Goal: Check status: Check status

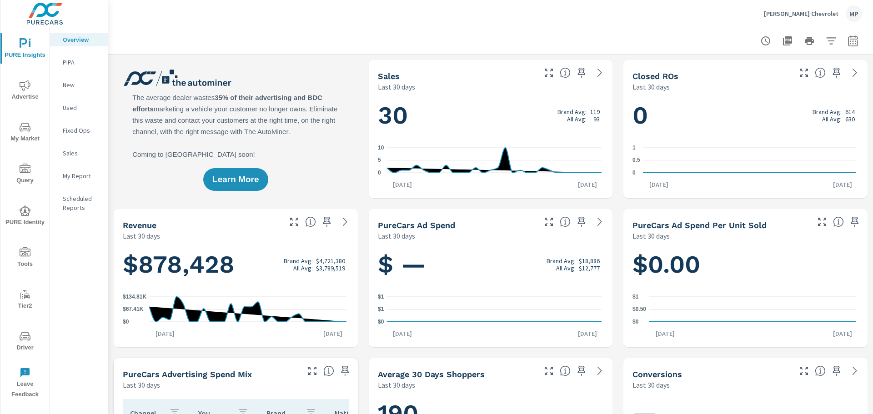
scroll to position [432, 0]
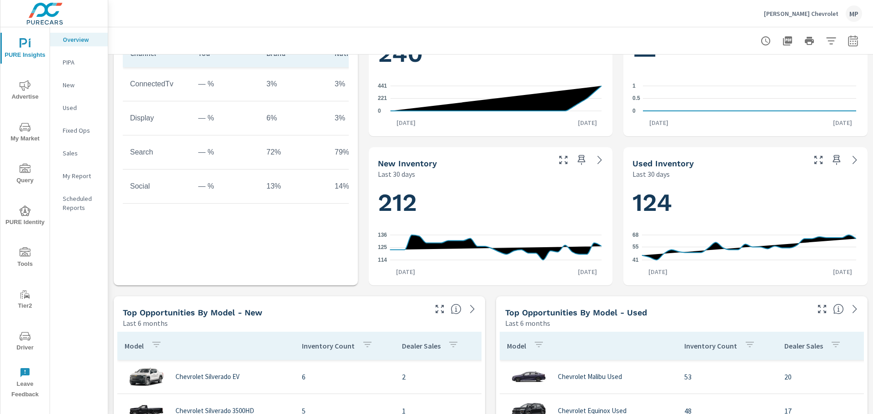
scroll to position [364, 0]
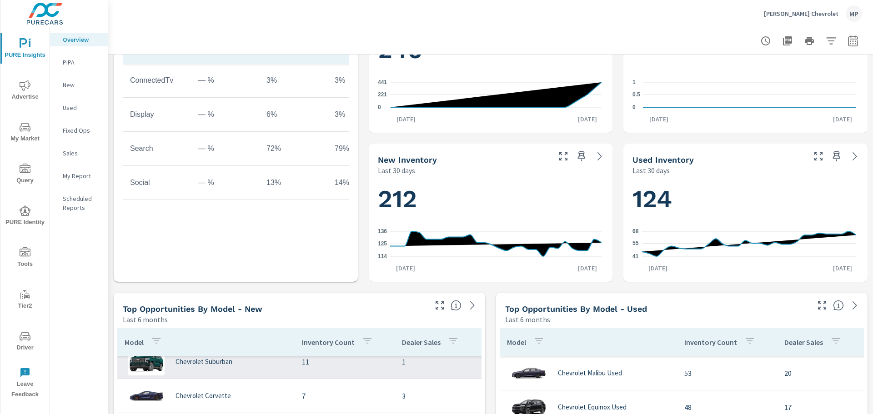
scroll to position [136, 0]
